Goal: Information Seeking & Learning: Learn about a topic

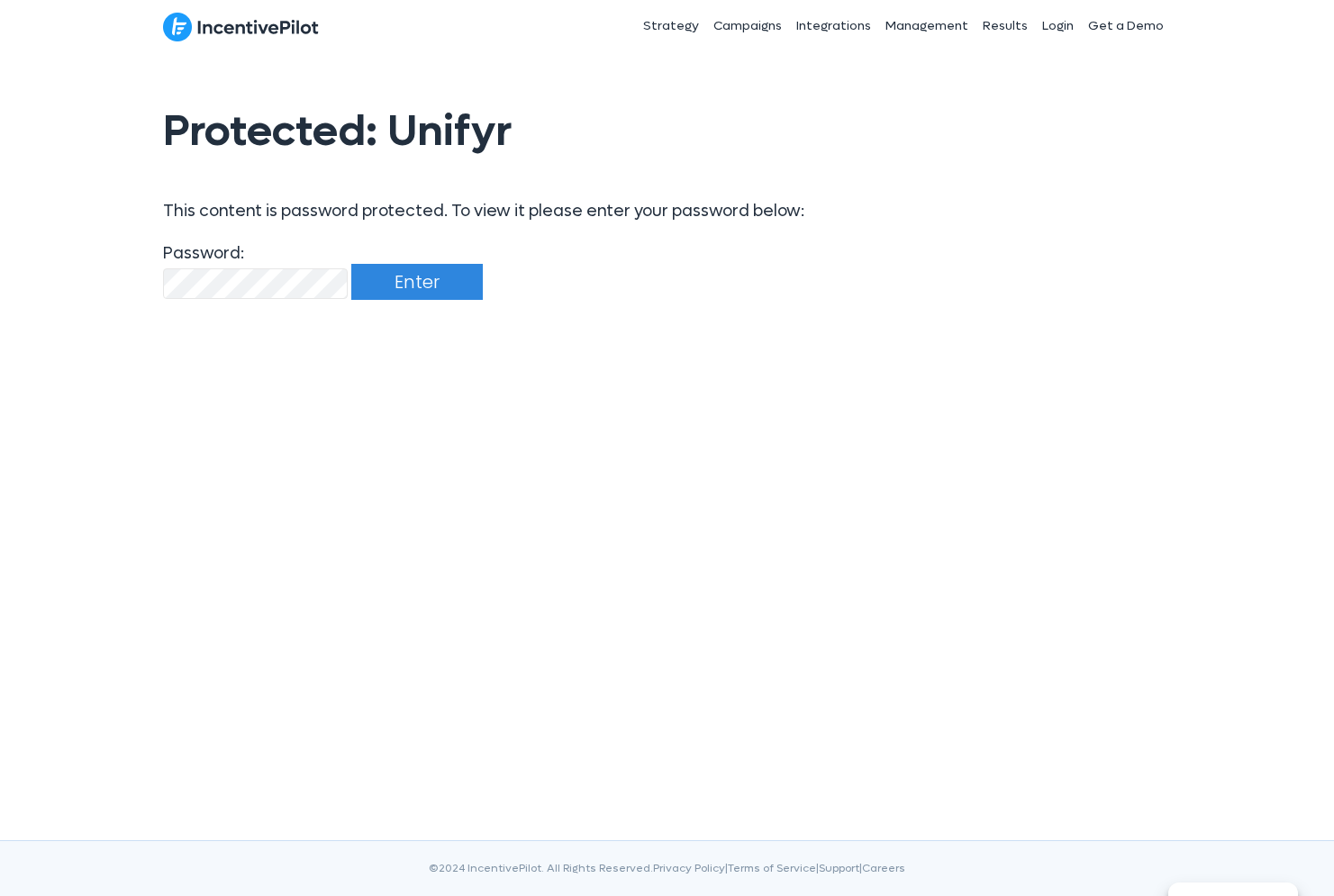
click at [406, 274] on input "Enter" at bounding box center [417, 282] width 132 height 36
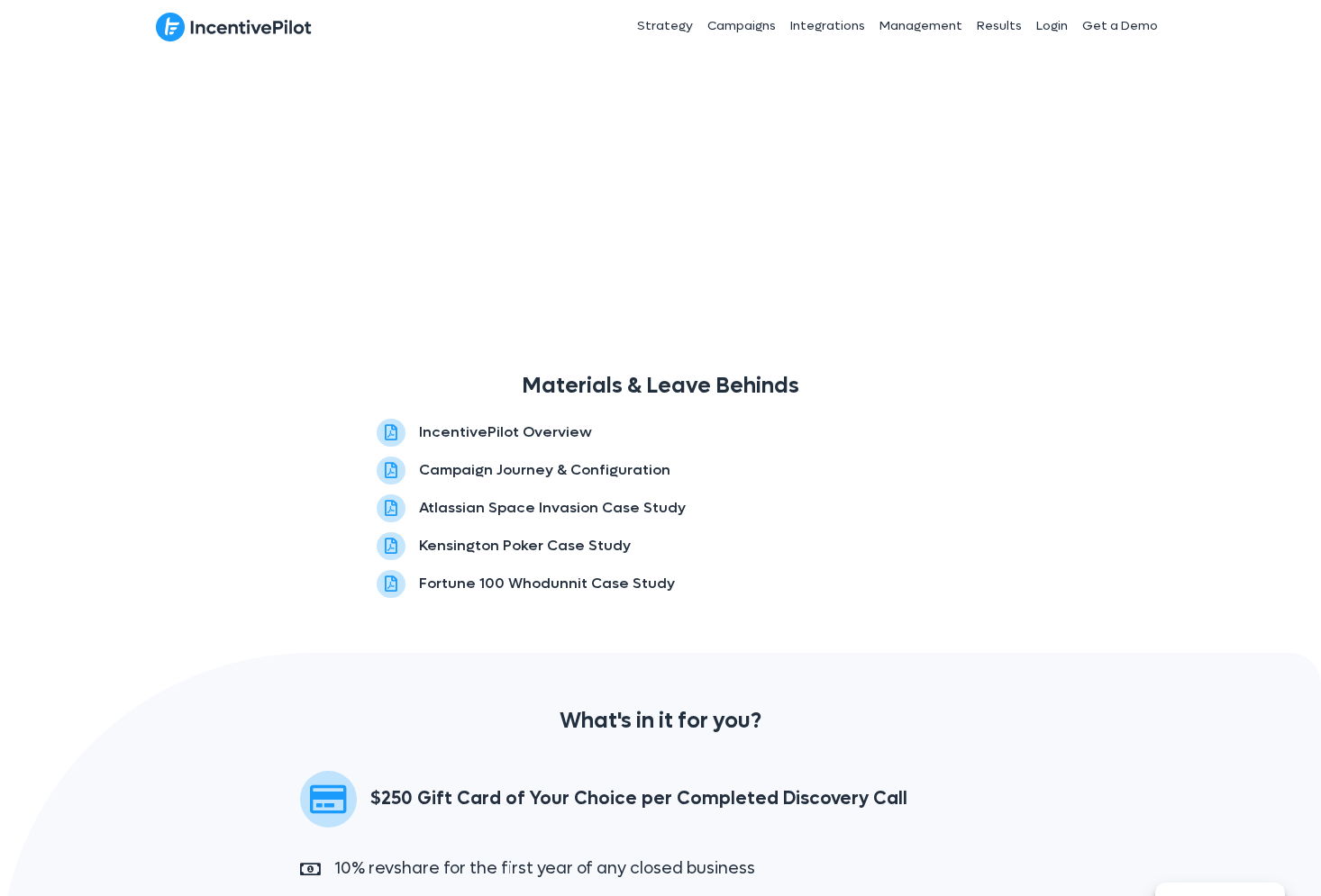
scroll to position [1075, 0]
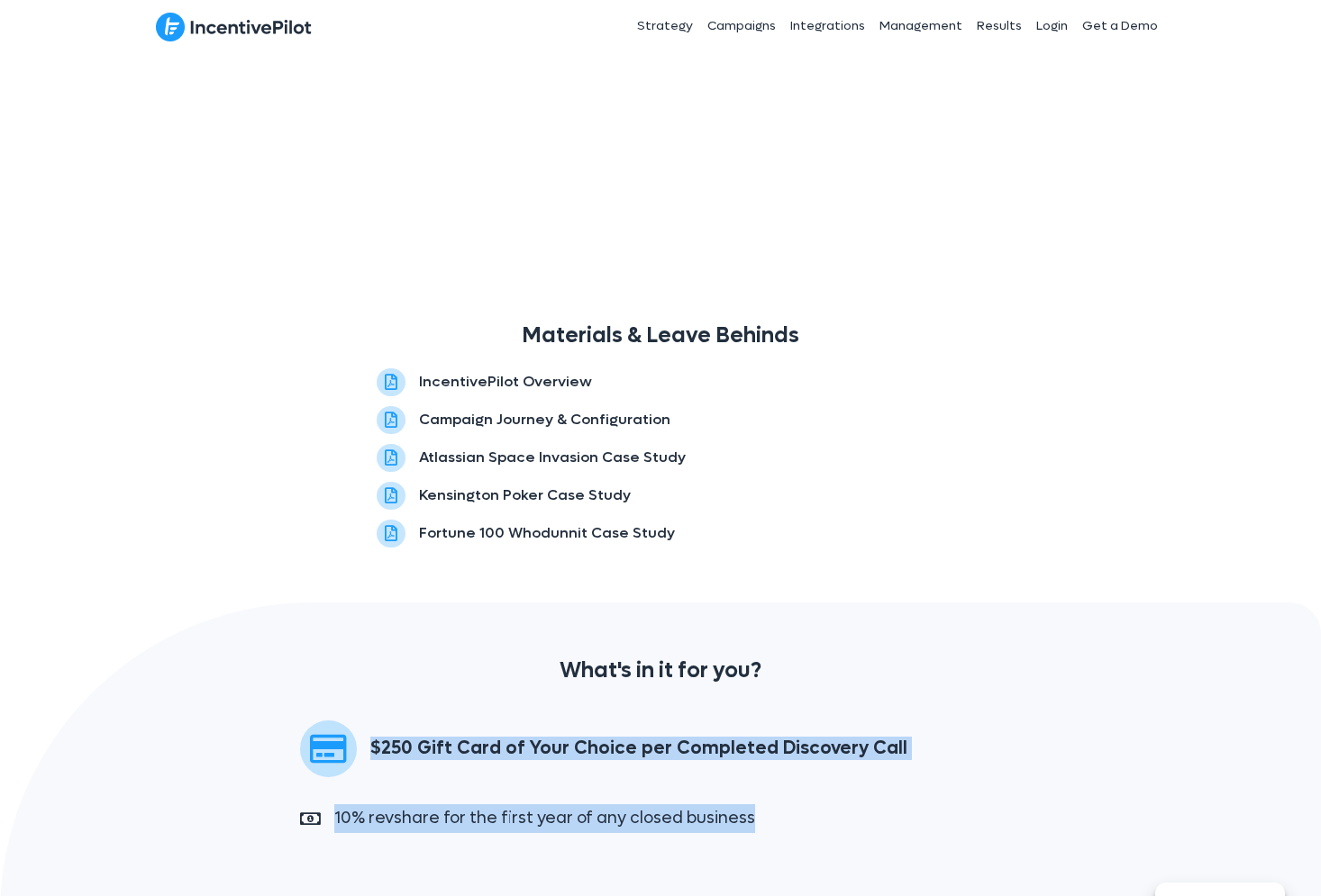
drag, startPoint x: 1006, startPoint y: 790, endPoint x: 347, endPoint y: 706, distance: 664.3
click at [347, 706] on div "What's in it for you? $250 Gift Card of Your Choice per Completed Discovery Cal…" at bounding box center [660, 758] width 1321 height 313
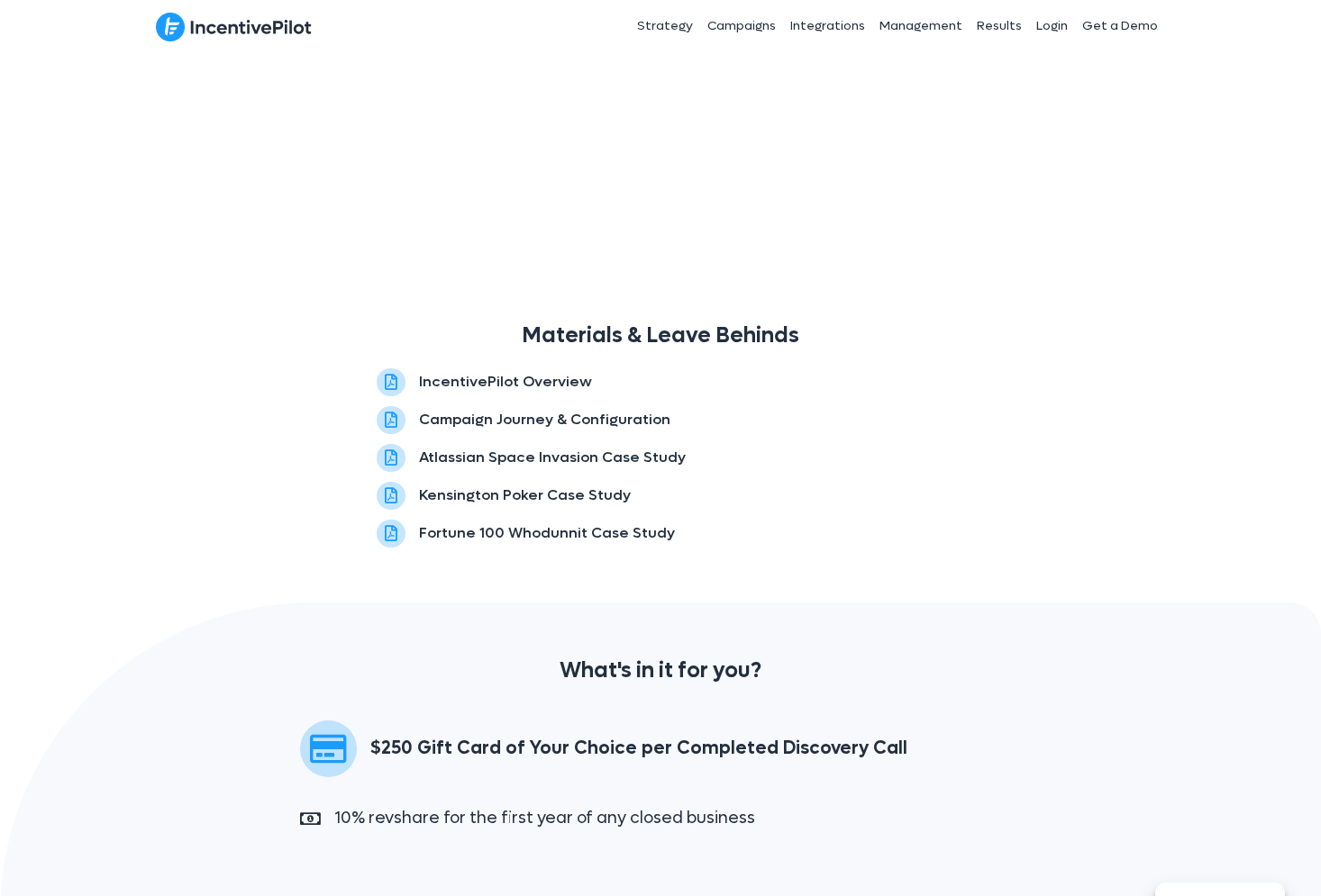
click at [347, 706] on div "$250 Gift Card of Your Choice per Completed Discovery Call" at bounding box center [660, 745] width 757 height 85
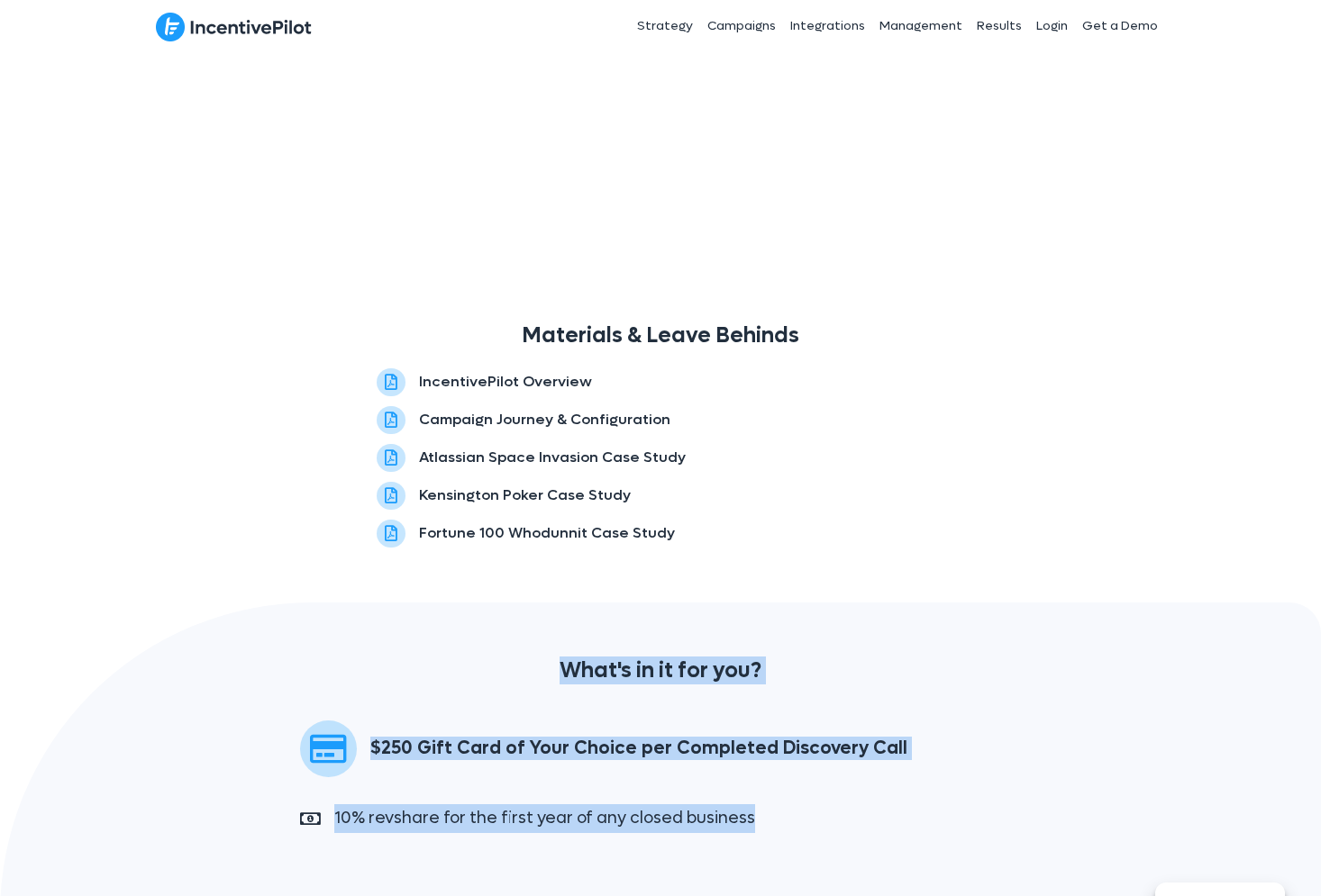
drag, startPoint x: 339, startPoint y: 687, endPoint x: 934, endPoint y: 800, distance: 605.6
click at [934, 800] on div "What's in it for you? $250 Gift Card of Your Choice per Completed Discovery Cal…" at bounding box center [660, 758] width 1321 height 313
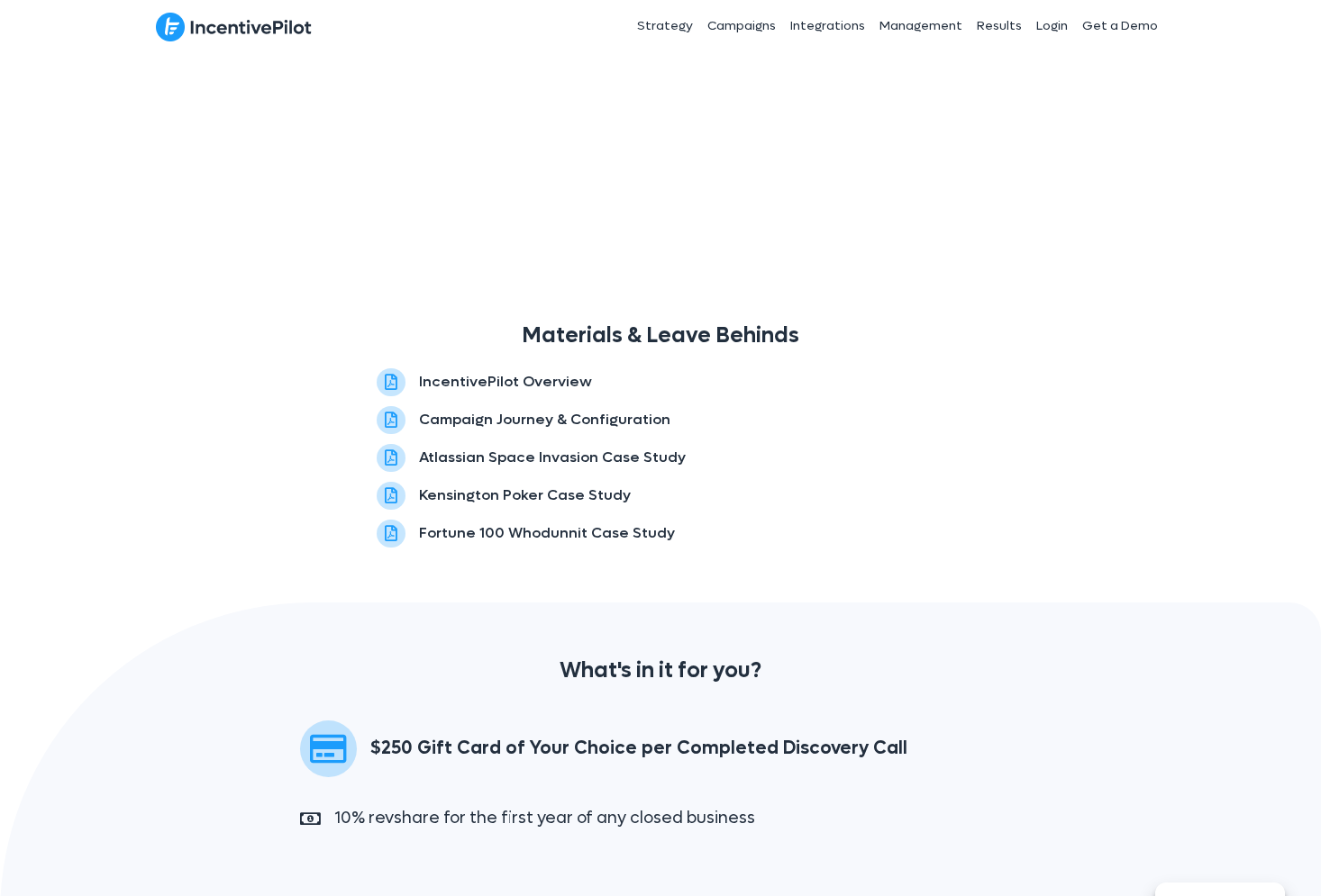
click at [934, 800] on div "What's in it for you? $250 Gift Card of Your Choice per Completed Discovery Cal…" at bounding box center [660, 758] width 1321 height 313
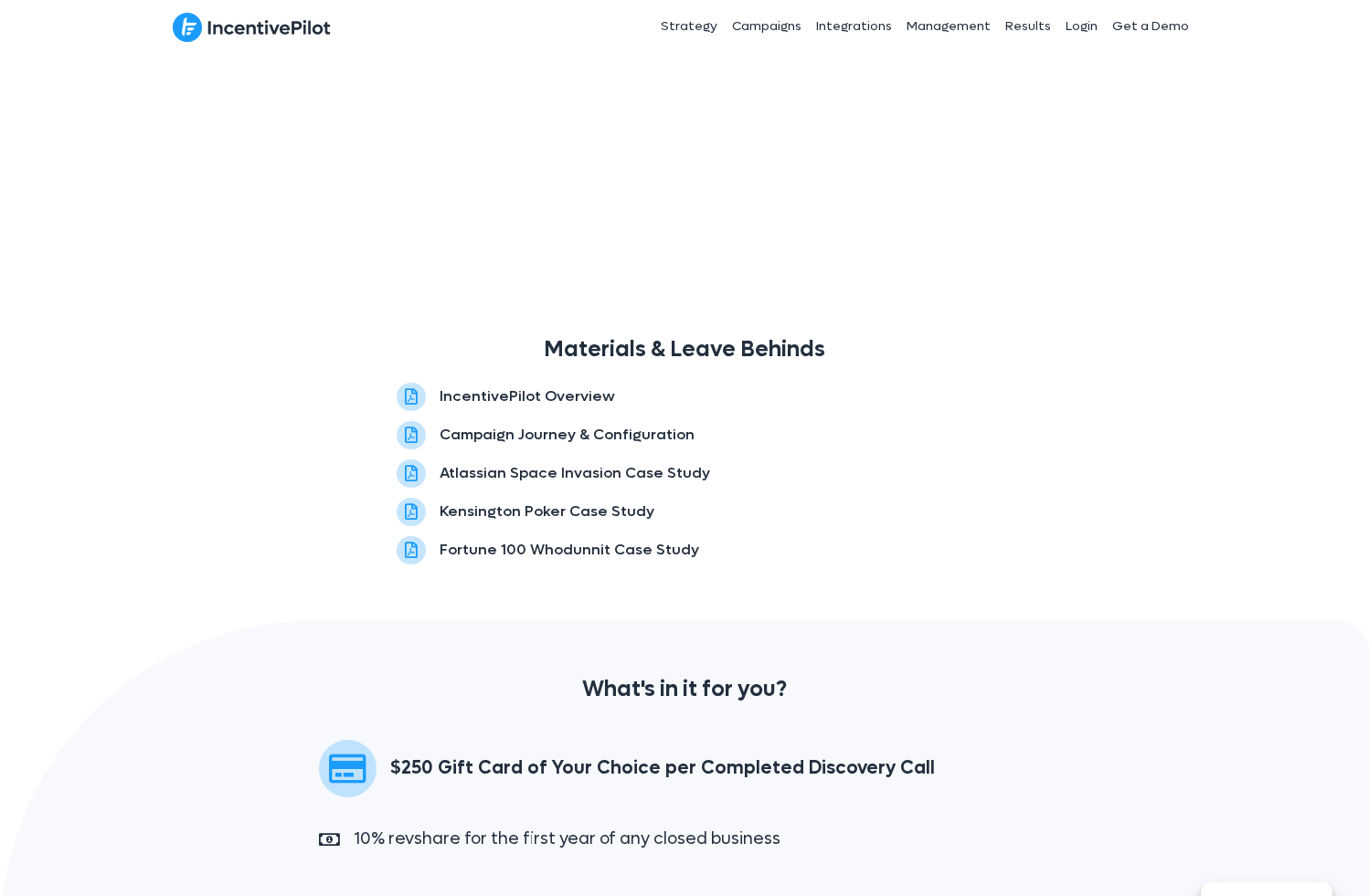
scroll to position [1103, 0]
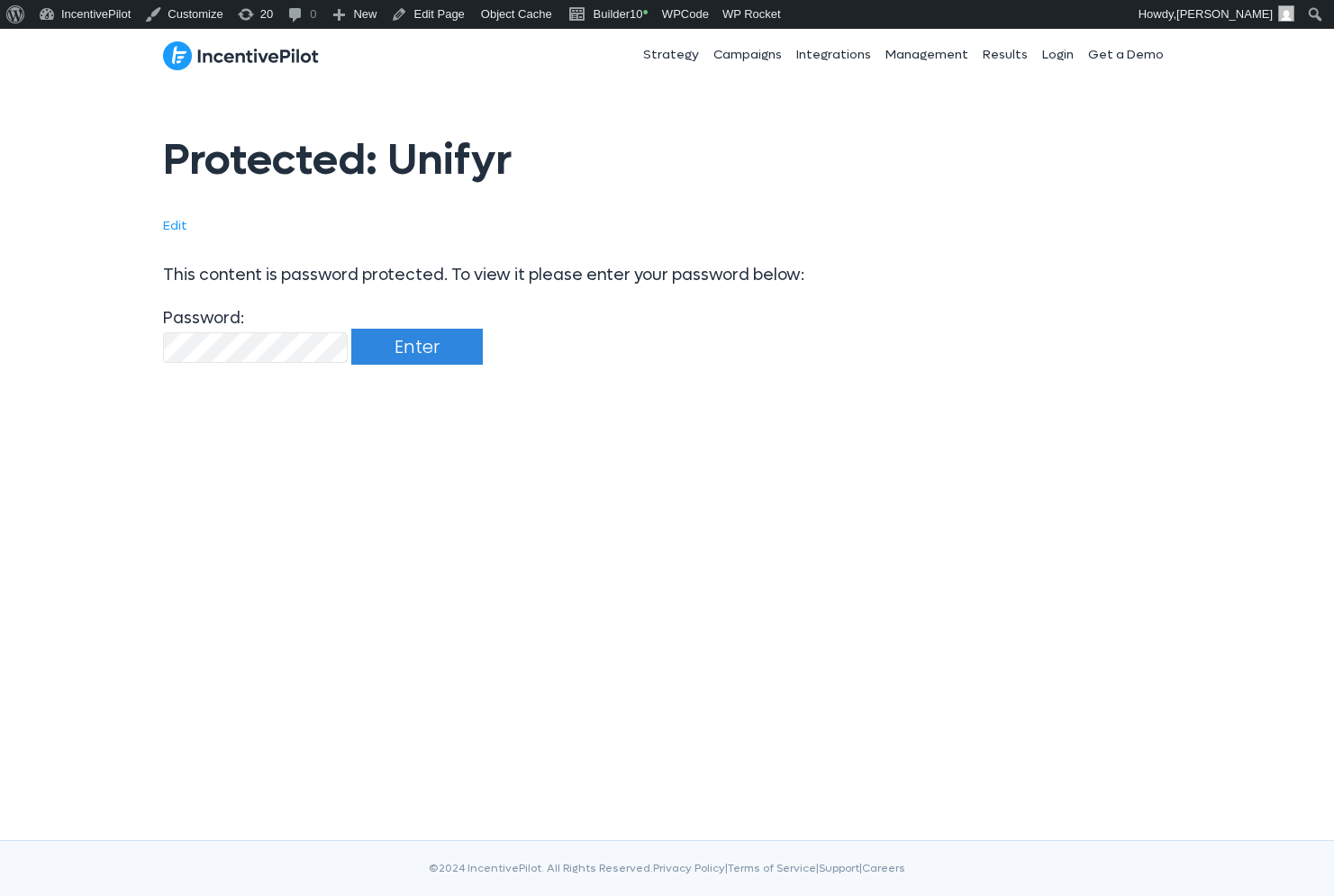
click at [454, 354] on input "Enter" at bounding box center [417, 347] width 132 height 36
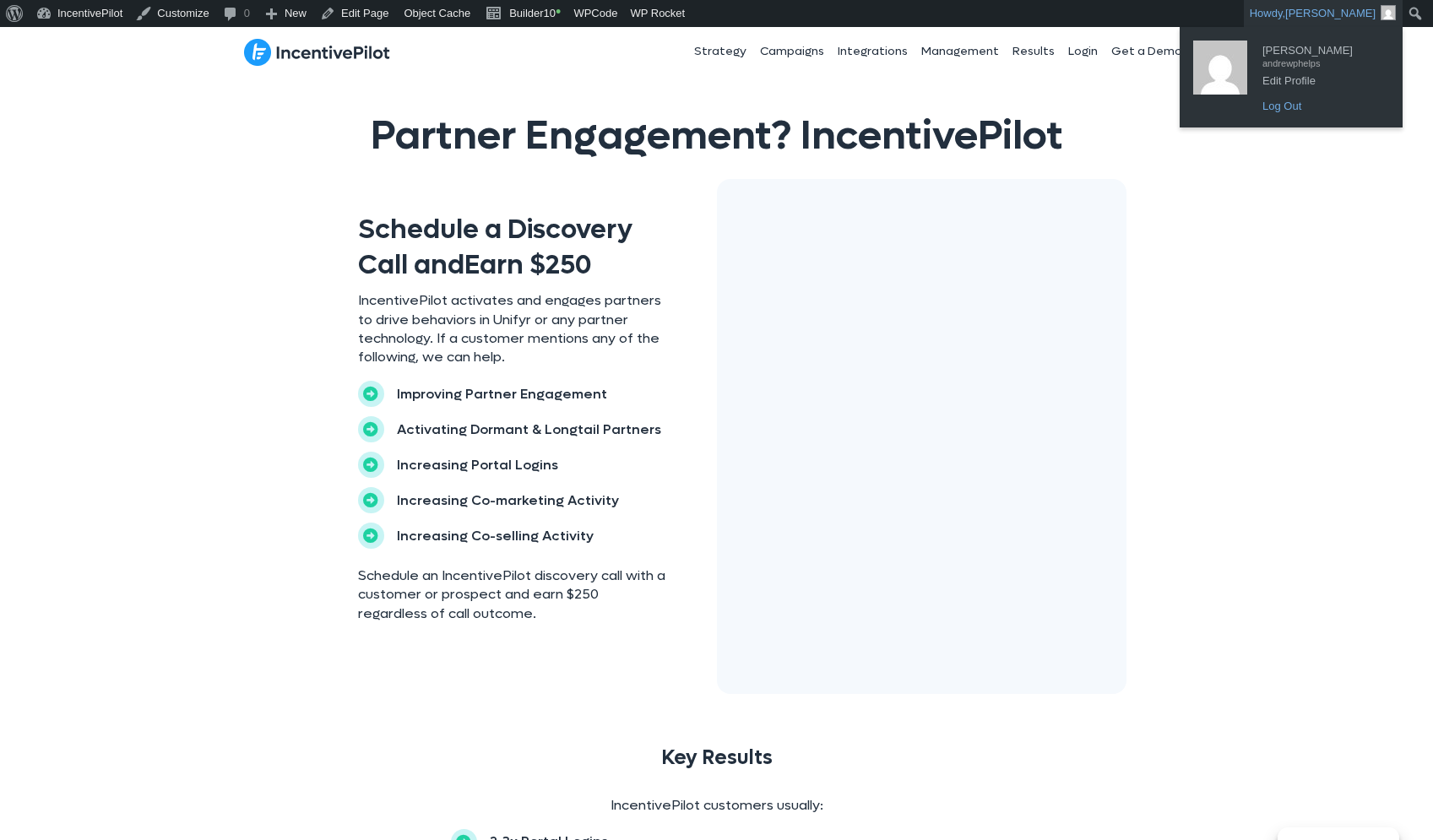
click at [1318, 103] on link "Log Out" at bounding box center [1322, 106] width 135 height 22
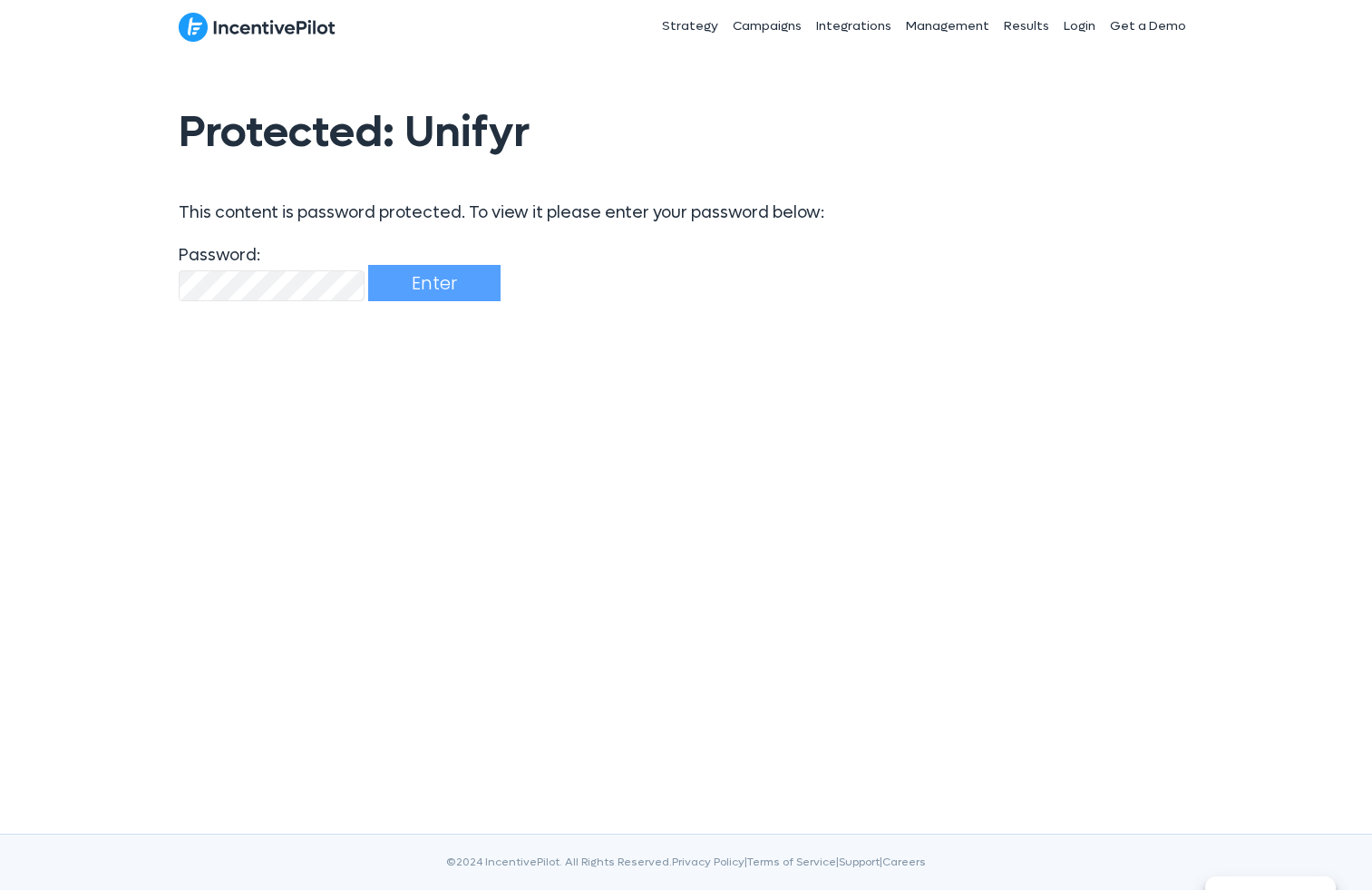
click at [285, 303] on p "Password: Enter" at bounding box center [686, 275] width 1016 height 67
click at [443, 275] on input "Enter" at bounding box center [434, 284] width 133 height 37
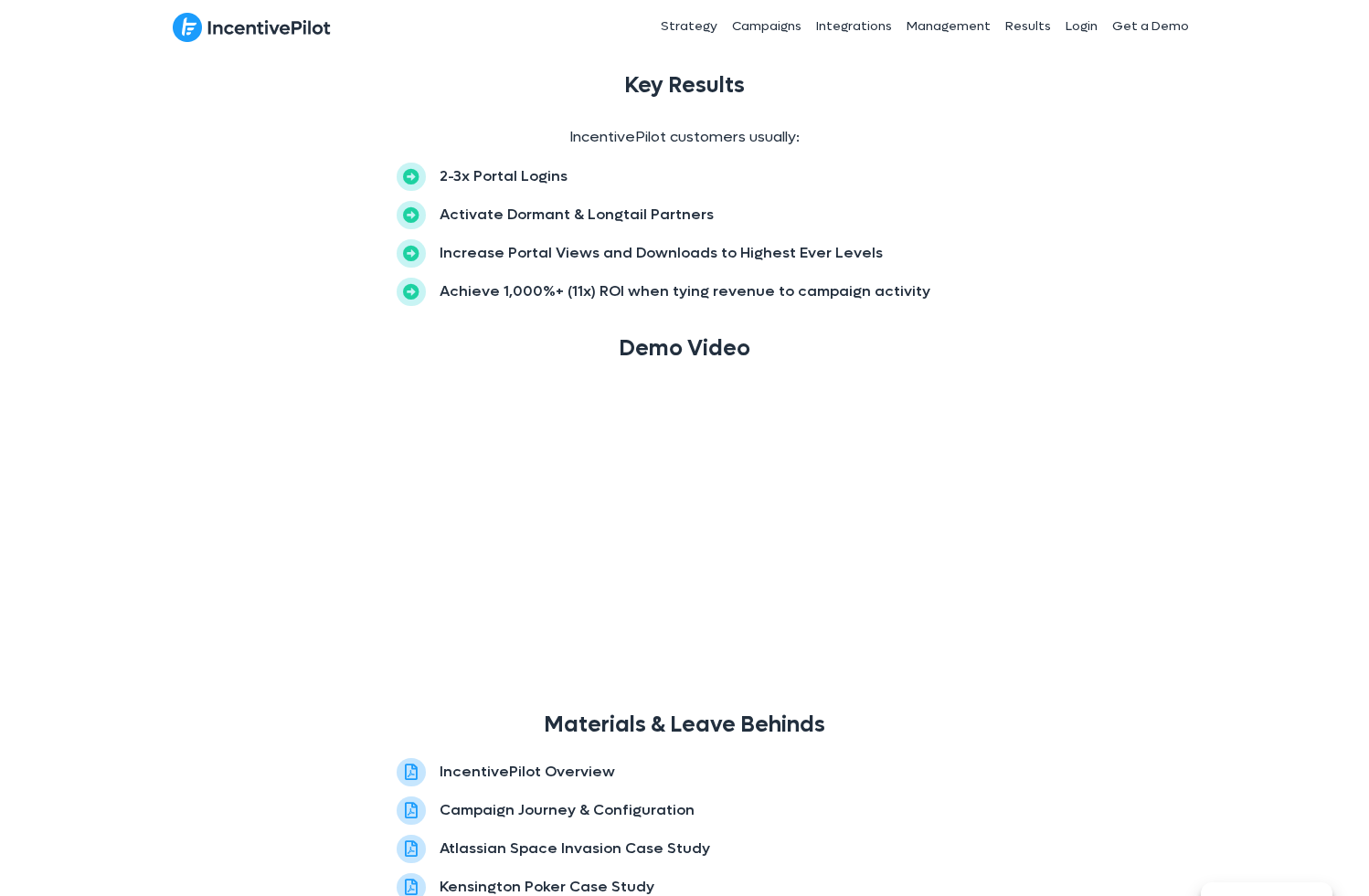
scroll to position [731, 0]
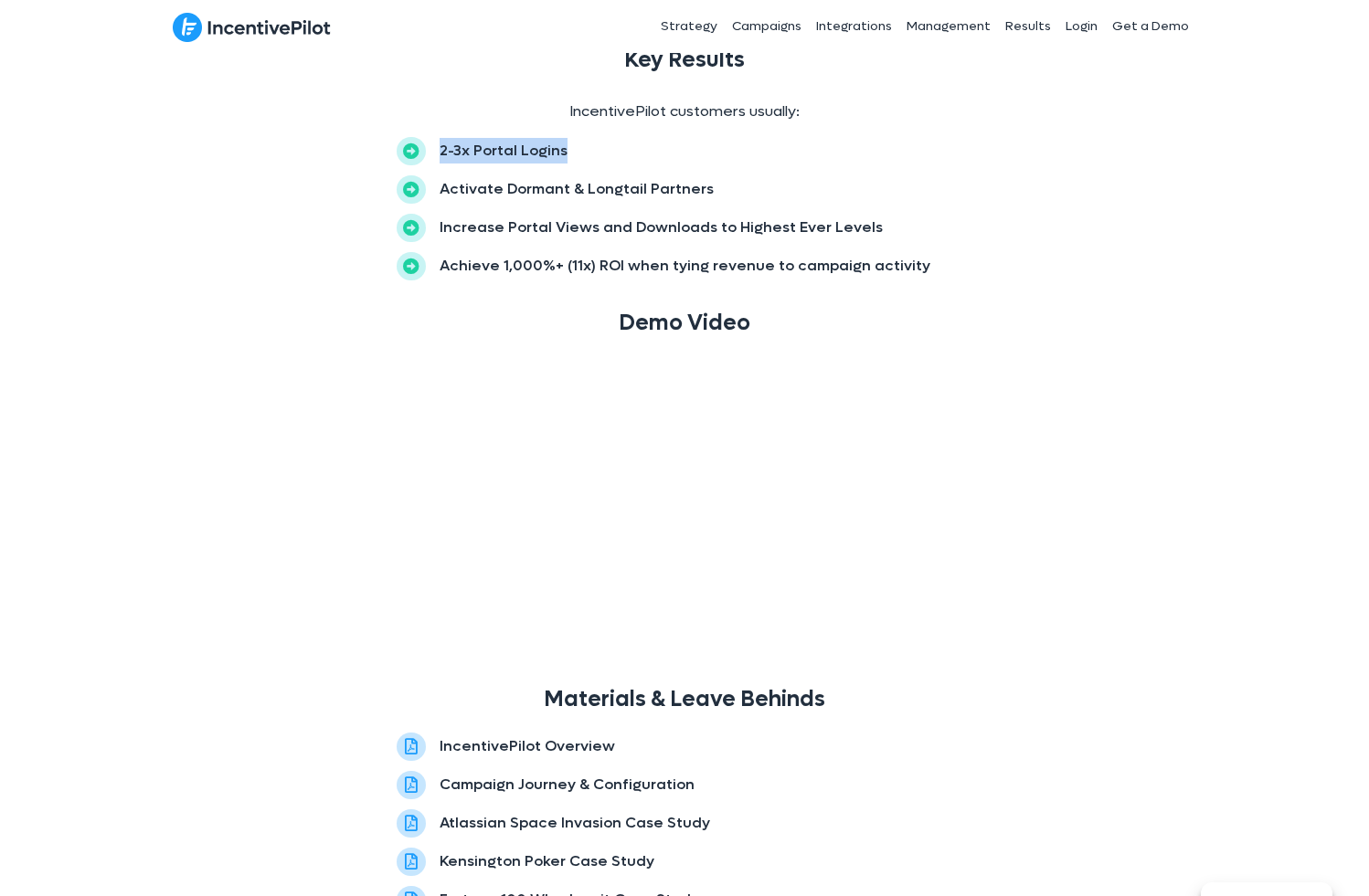
drag, startPoint x: 433, startPoint y: 143, endPoint x: 574, endPoint y: 160, distance: 142.0
click at [574, 160] on div "2-3x Portal Logins" at bounding box center [684, 156] width 575 height 39
click at [575, 166] on div "2-3x Portal Logins" at bounding box center [684, 156] width 575 height 39
drag, startPoint x: 437, startPoint y: 181, endPoint x: 725, endPoint y: 202, distance: 288.8
click at [725, 202] on div "Activate Dormant & Longtail Partners" at bounding box center [684, 195] width 575 height 39
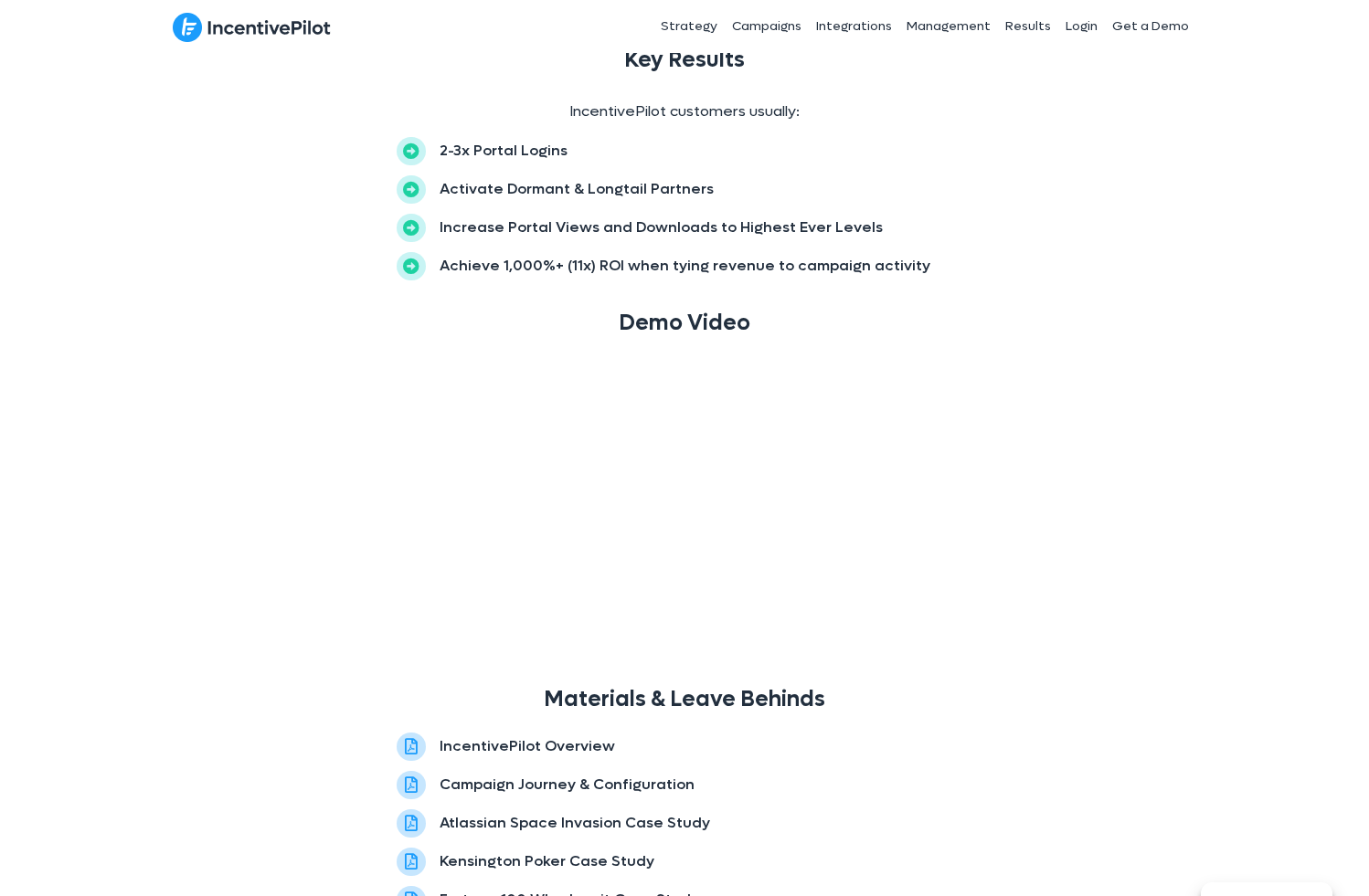
click at [725, 202] on div "Activate Dormant & Longtail Partners" at bounding box center [684, 195] width 575 height 39
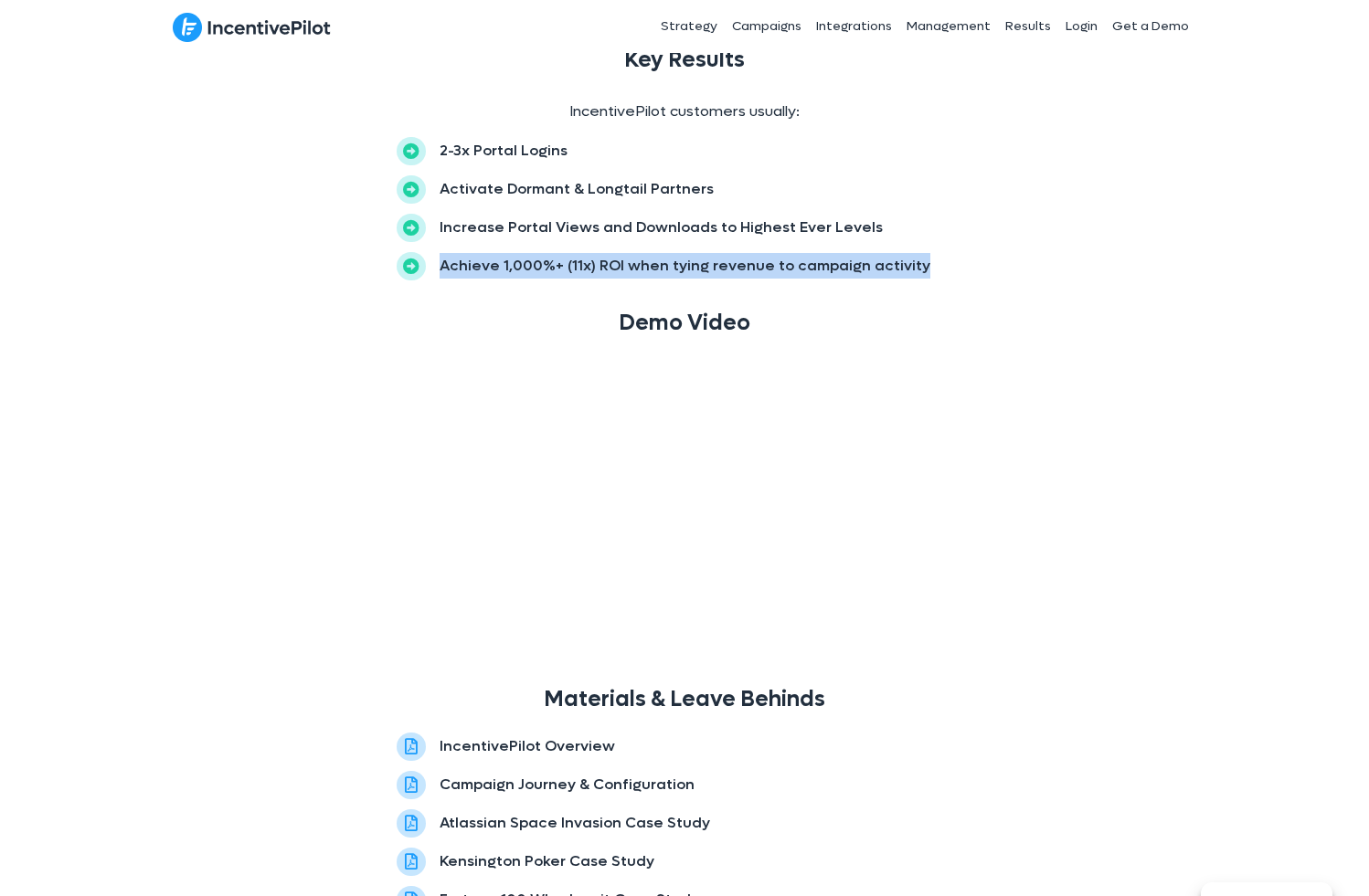
drag, startPoint x: 438, startPoint y: 267, endPoint x: 973, endPoint y: 288, distance: 535.4
click at [973, 288] on div "Achieve 1,000%+ (11x) ROI when tying revenue to campaign activity" at bounding box center [684, 272] width 612 height 39
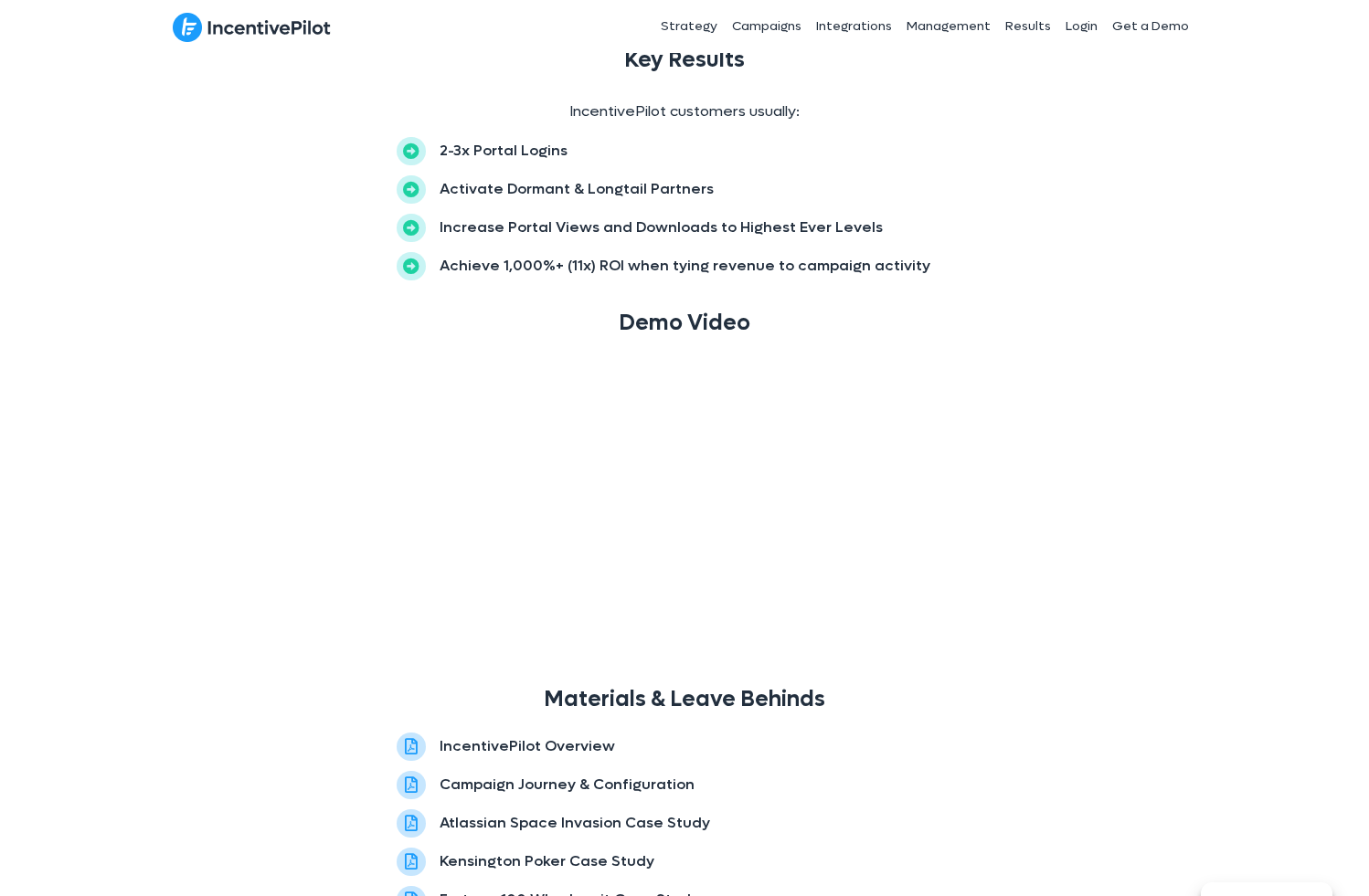
click at [973, 288] on div "Achieve 1,000%+ (11x) ROI when tying revenue to campaign activity" at bounding box center [684, 272] width 612 height 39
drag, startPoint x: 563, startPoint y: 271, endPoint x: 586, endPoint y: 271, distance: 23.0
click at [586, 271] on p "Achieve 1,000%+ (11x) ROI when tying revenue to campaign activity" at bounding box center [685, 266] width 491 height 25
click at [931, 268] on div "Achieve 1,000%+ (11x) ROI when tying revenue to campaign activity" at bounding box center [684, 272] width 575 height 39
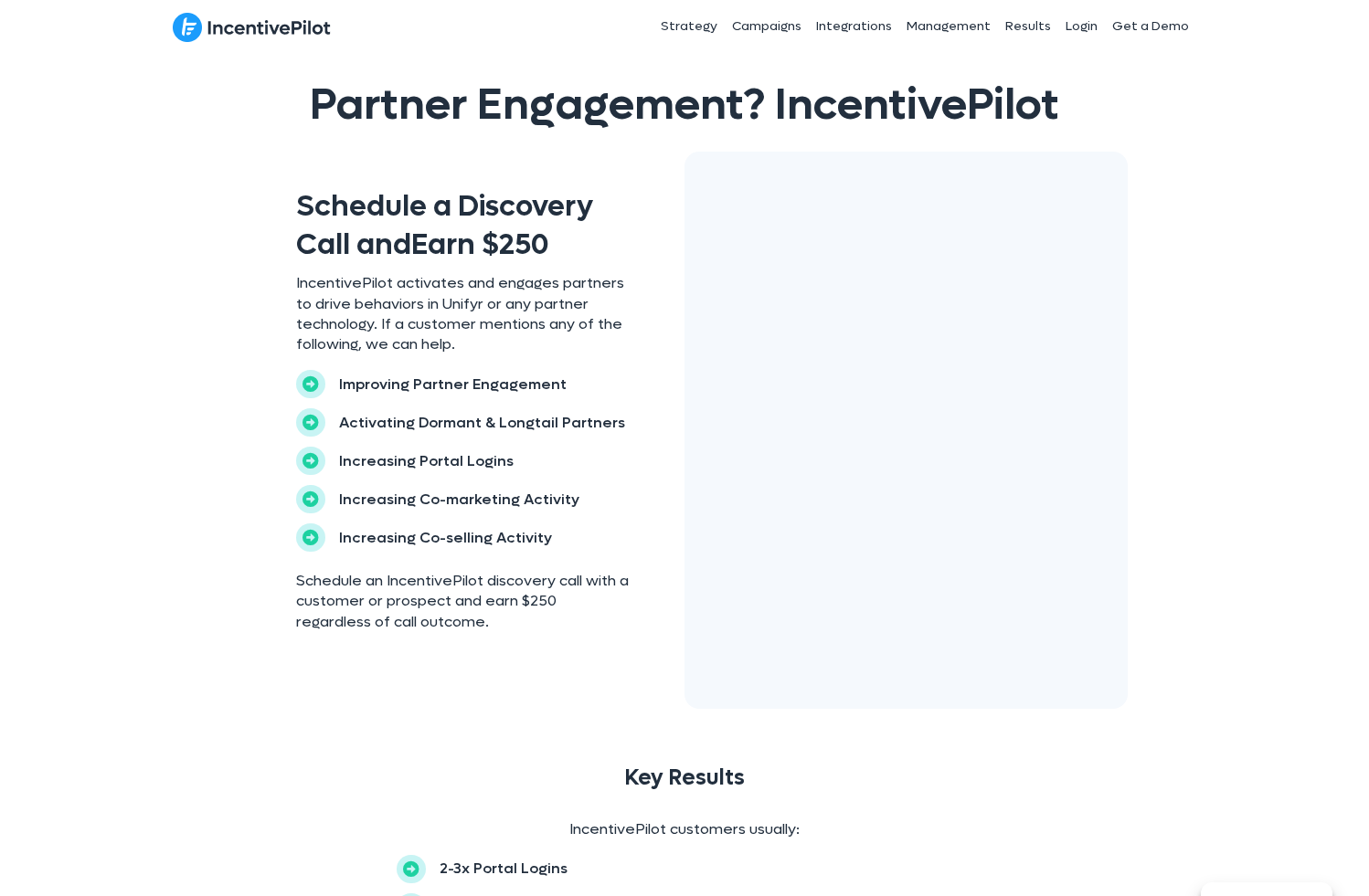
scroll to position [0, 0]
